Goal: Book appointment/travel/reservation

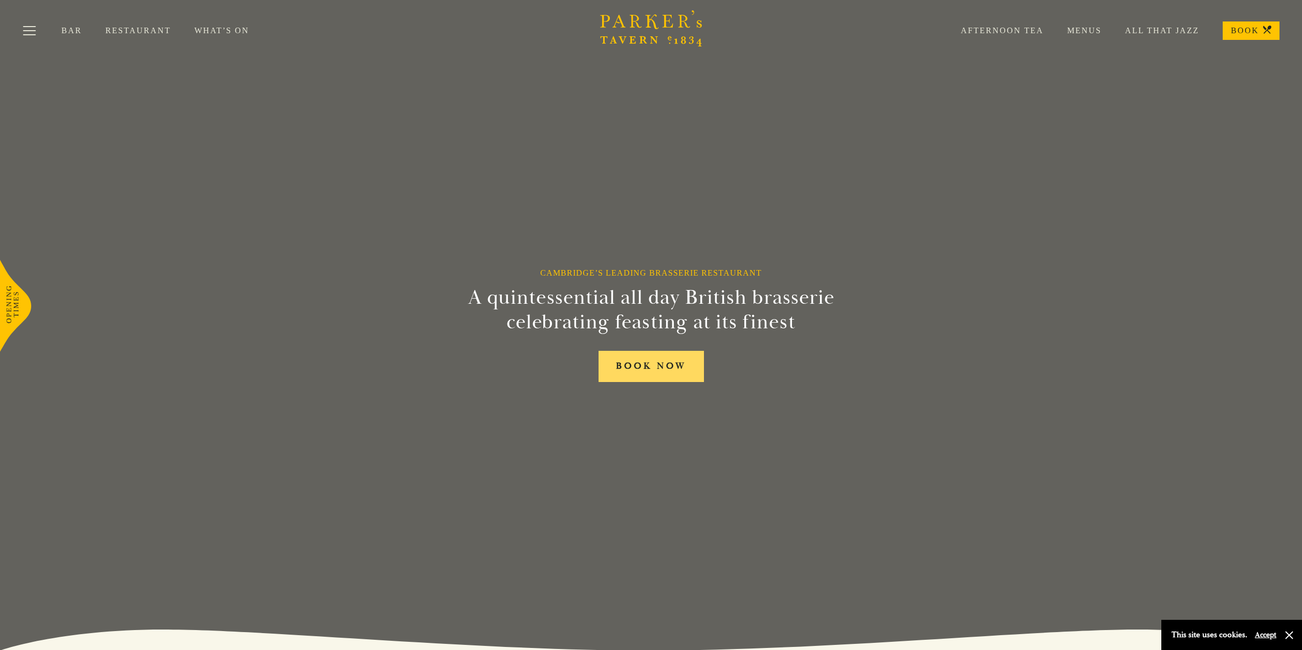
click at [659, 367] on link "BOOK NOW" at bounding box center [651, 366] width 105 height 31
click at [1012, 32] on link "Afternoon Tea" at bounding box center [990, 31] width 106 height 10
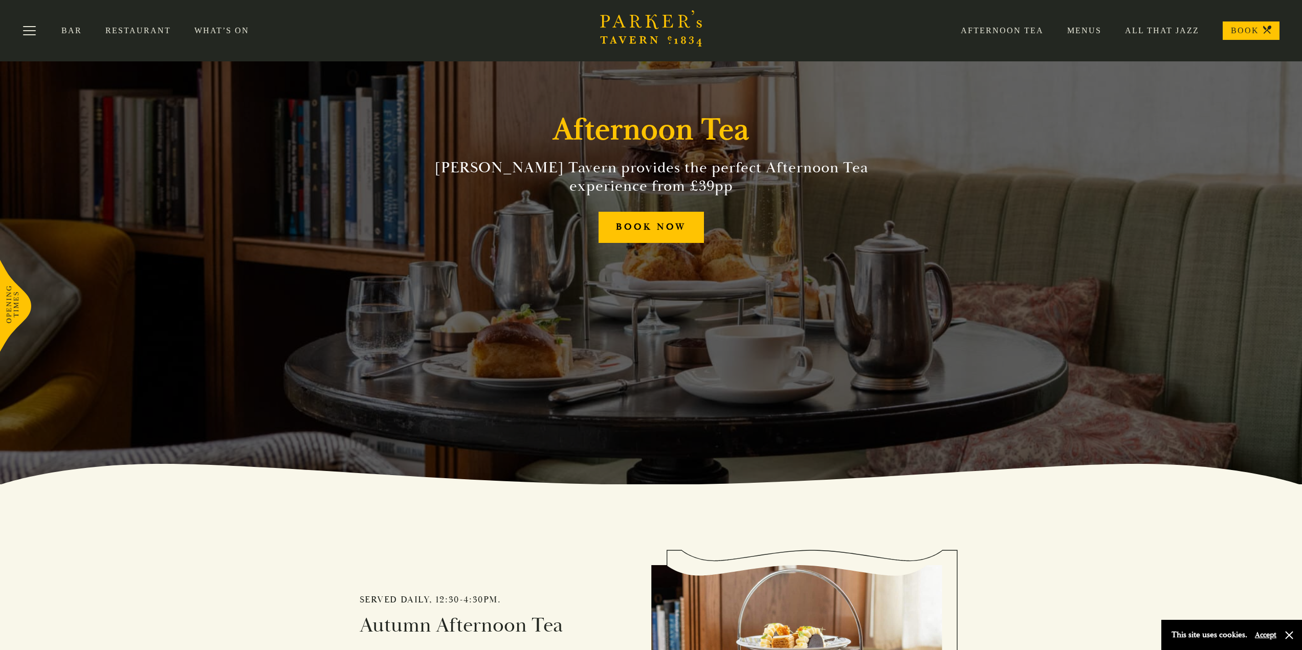
scroll to position [102, 0]
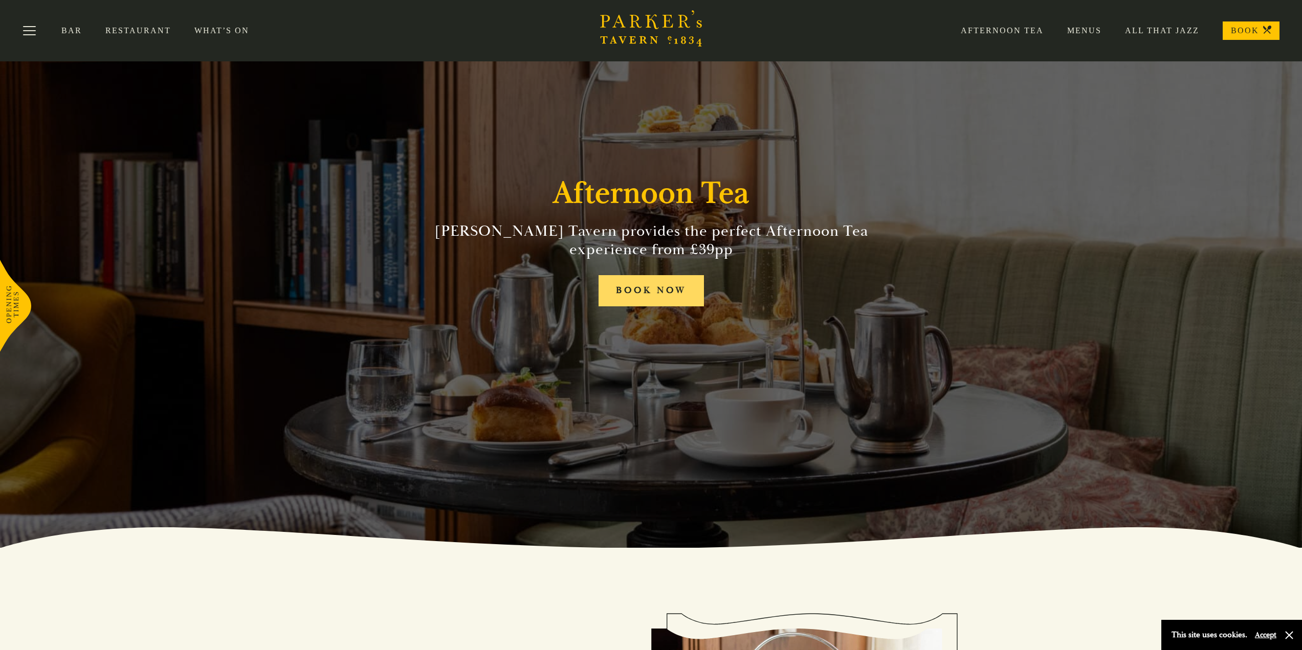
click at [682, 296] on link "BOOK NOW" at bounding box center [651, 290] width 105 height 31
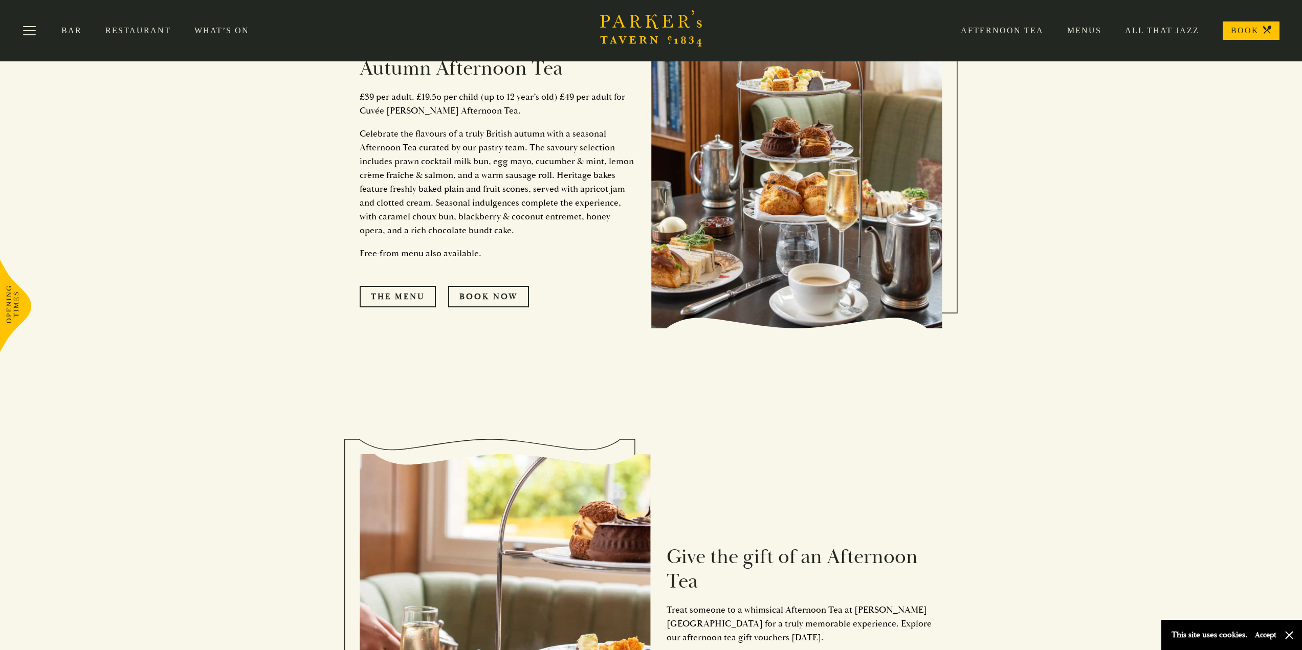
scroll to position [716, 0]
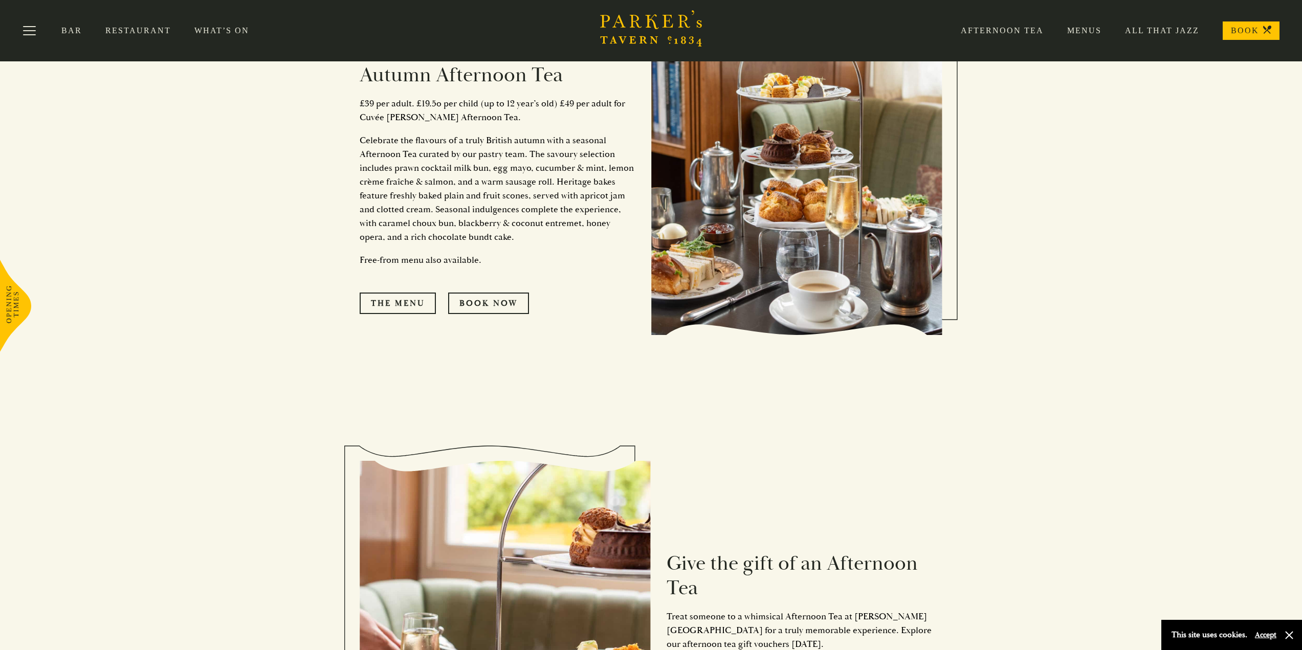
click at [400, 314] on div "Served daily, 12:30-4:30pm. Autumn Afternoon Tea £39 per adult. £19.5o per chil…" at bounding box center [506, 175] width 292 height 380
click at [394, 303] on link "The Menu" at bounding box center [398, 303] width 76 height 21
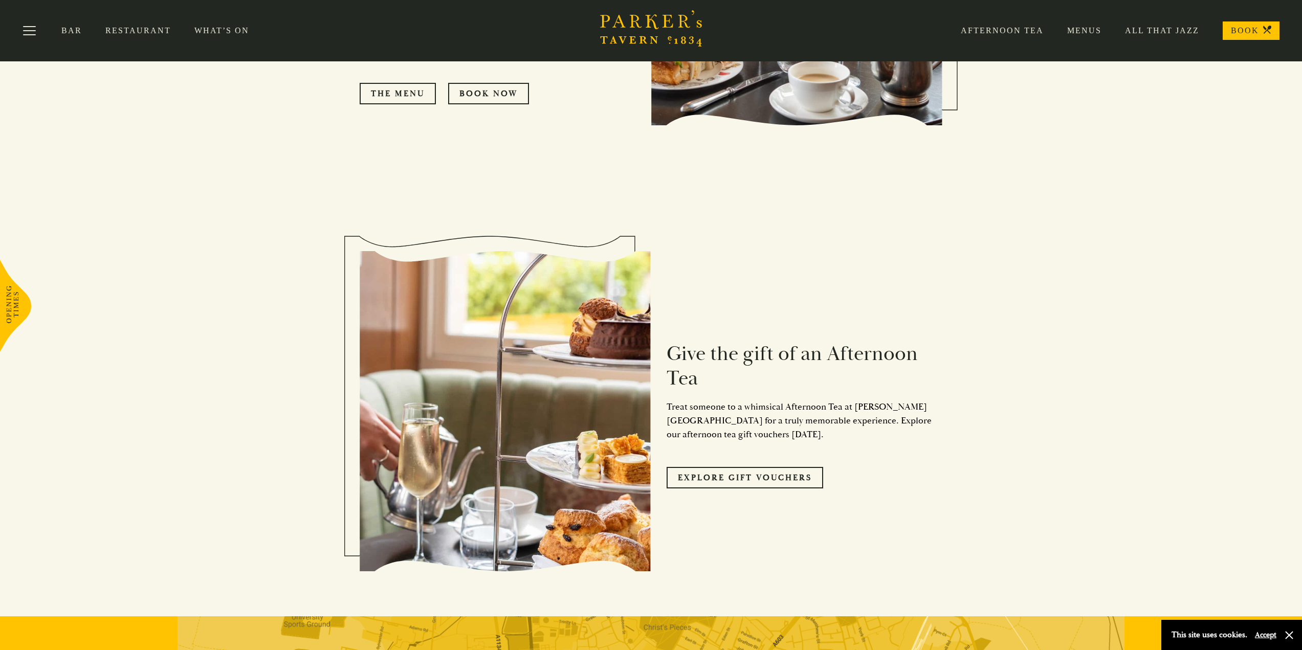
scroll to position [921, 0]
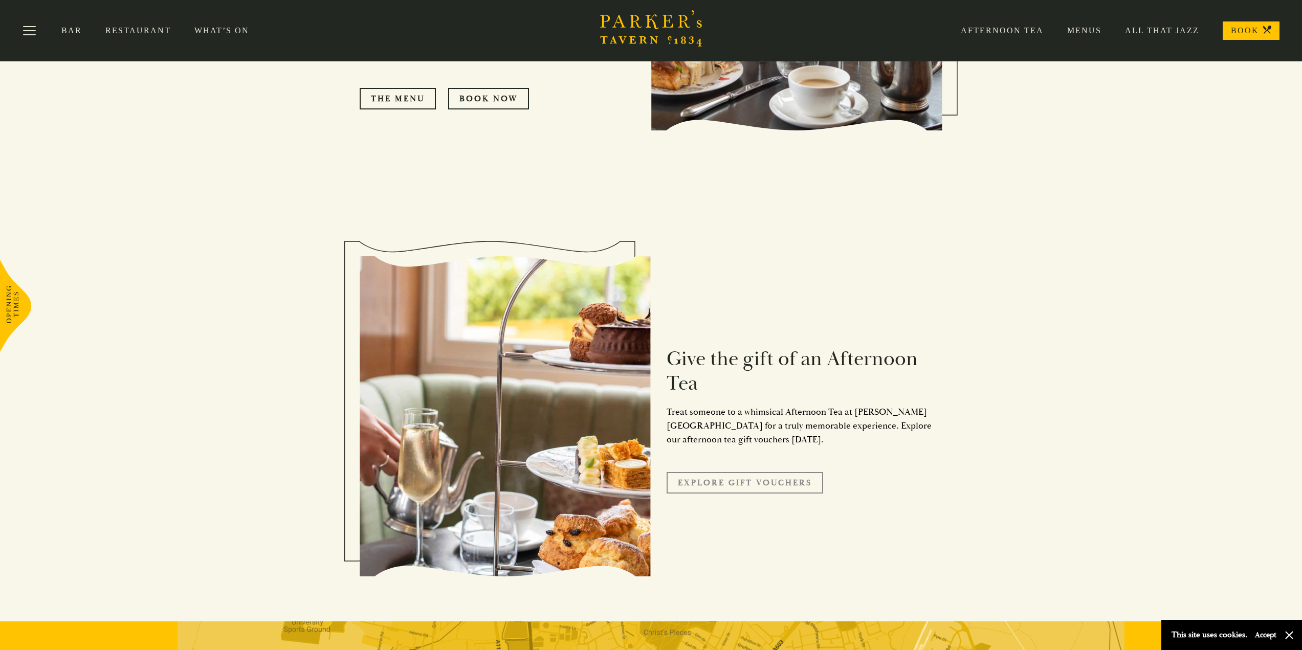
click at [781, 484] on link "Explore Gift Vouchers" at bounding box center [745, 482] width 157 height 21
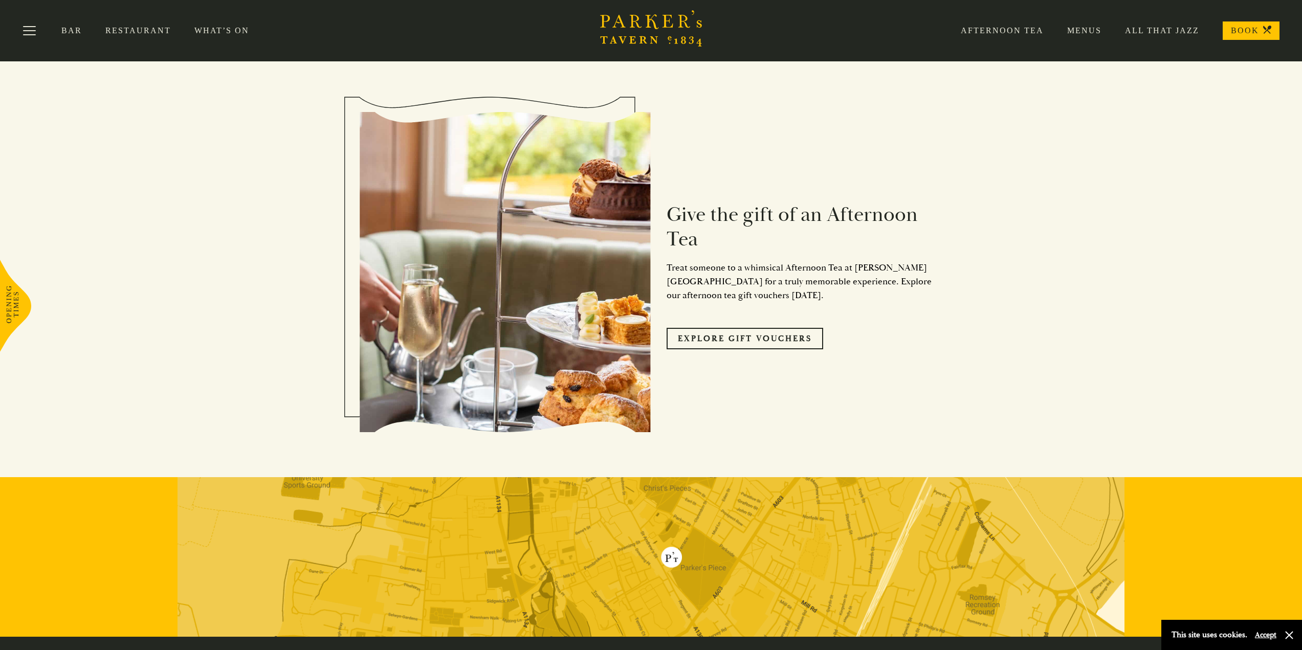
scroll to position [810, 0]
